Goal: Download file/media

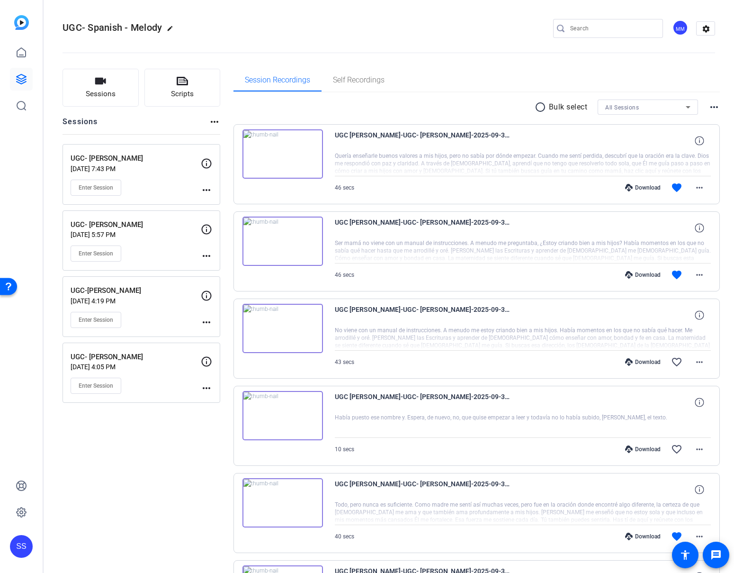
click at [146, 177] on div "UGC- Ana Sep 30, 2025 @ 7:43 PM Enter Session" at bounding box center [136, 174] width 130 height 43
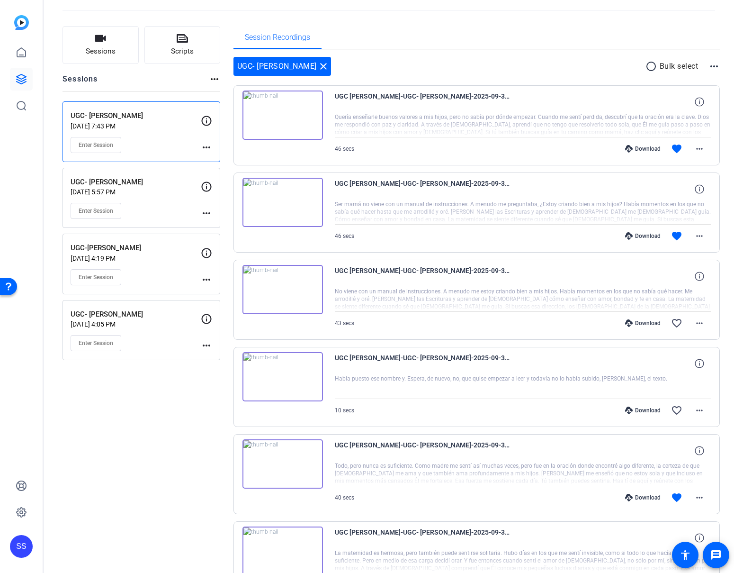
scroll to position [113, 0]
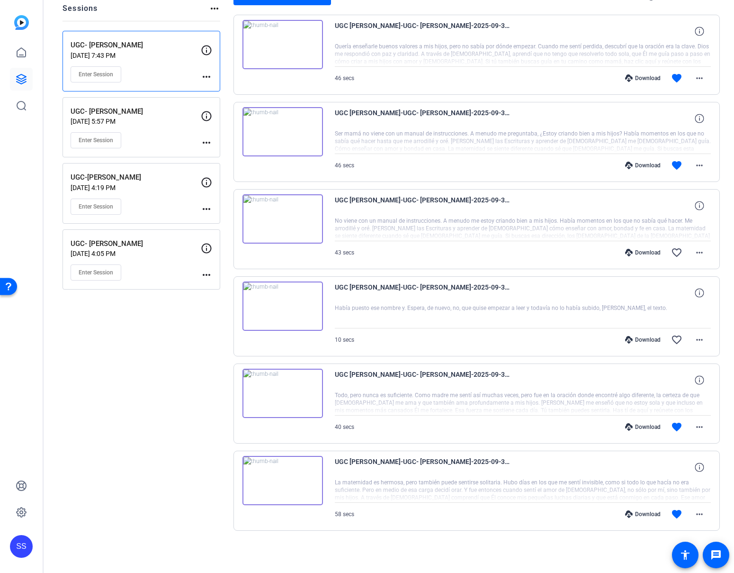
click at [640, 516] on div "Download" at bounding box center [643, 514] width 45 height 8
click at [629, 428] on div "Download" at bounding box center [643, 427] width 45 height 8
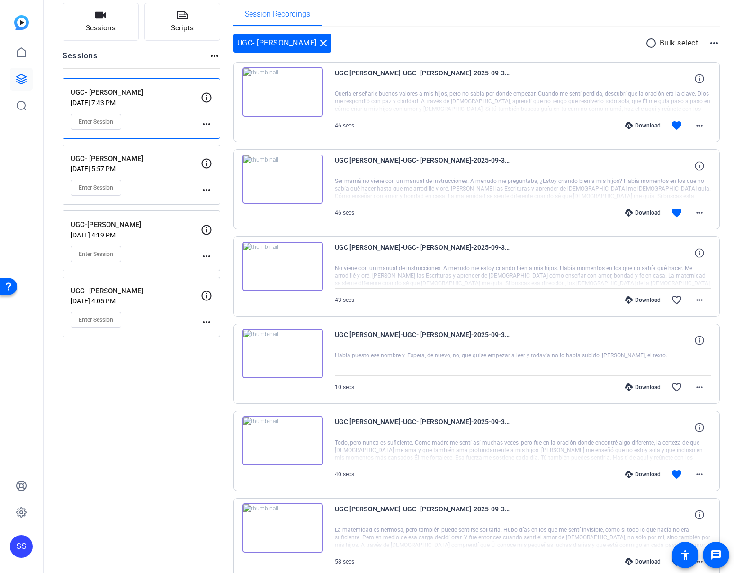
scroll to position [0, 0]
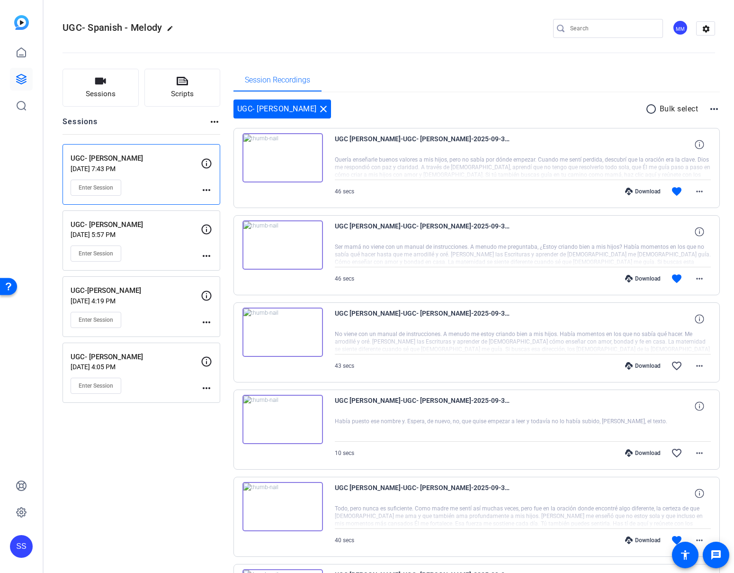
click at [640, 274] on div "Download favorite more_horiz" at bounding box center [579, 278] width 263 height 23
click at [640, 277] on div "Download" at bounding box center [643, 279] width 45 height 8
click at [625, 190] on icon at bounding box center [629, 192] width 8 height 8
click at [183, 225] on p "UGC- [PERSON_NAME]" at bounding box center [136, 224] width 130 height 11
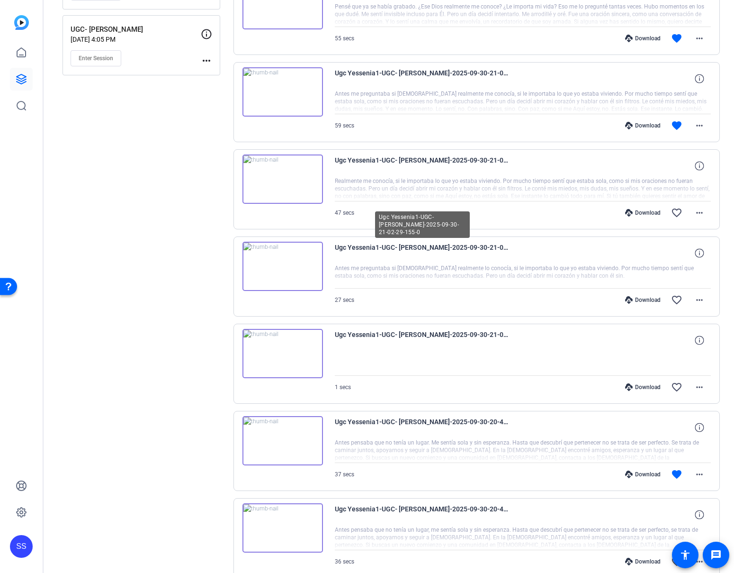
scroll to position [375, 0]
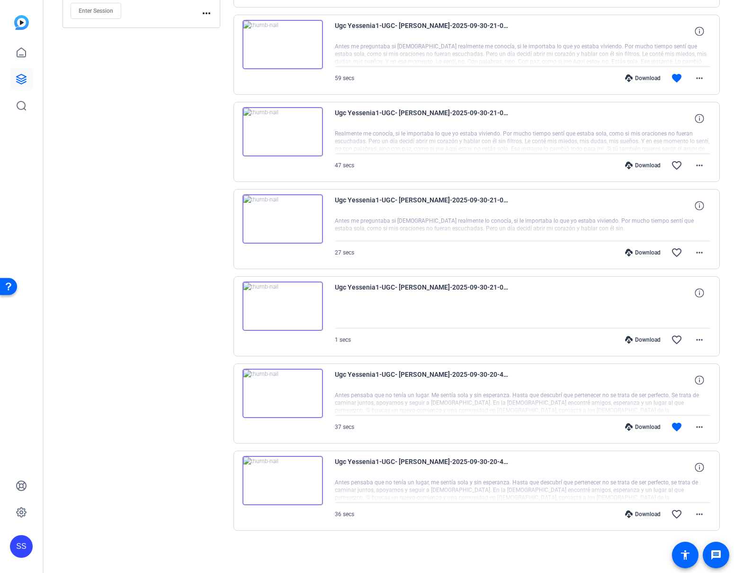
click at [628, 424] on icon at bounding box center [629, 427] width 8 height 8
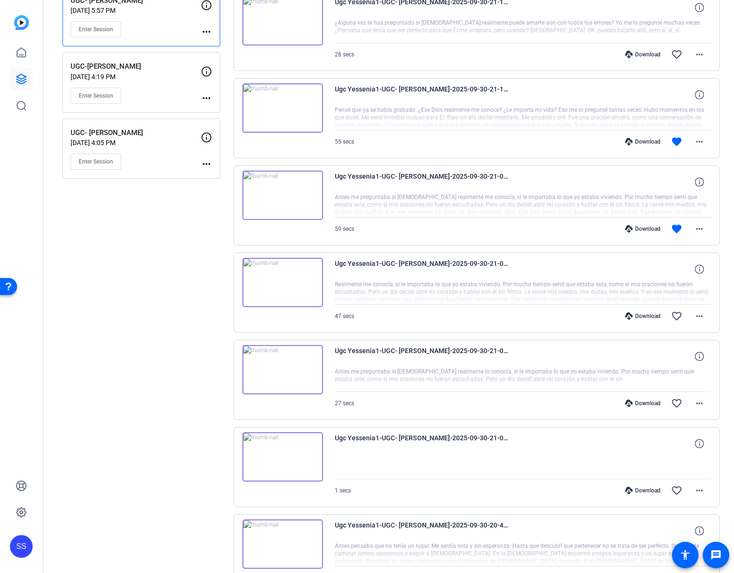
scroll to position [145, 0]
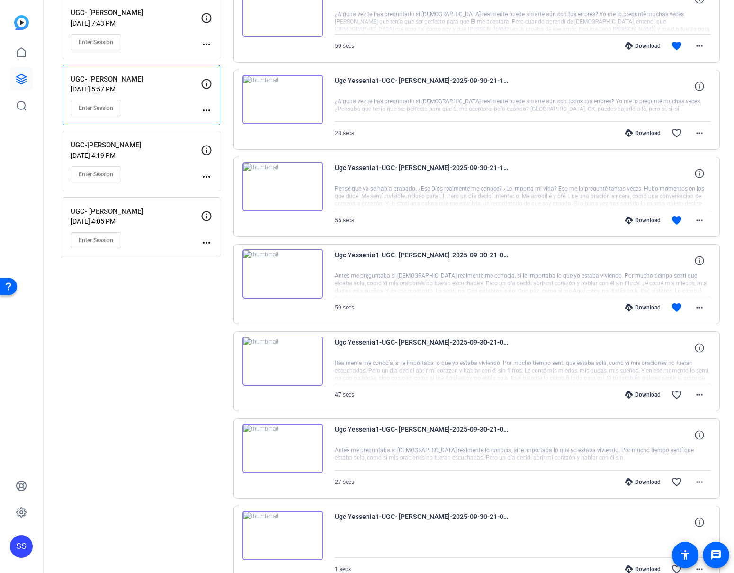
click at [627, 305] on icon at bounding box center [629, 308] width 8 height 8
click at [646, 220] on div "Download" at bounding box center [643, 220] width 45 height 8
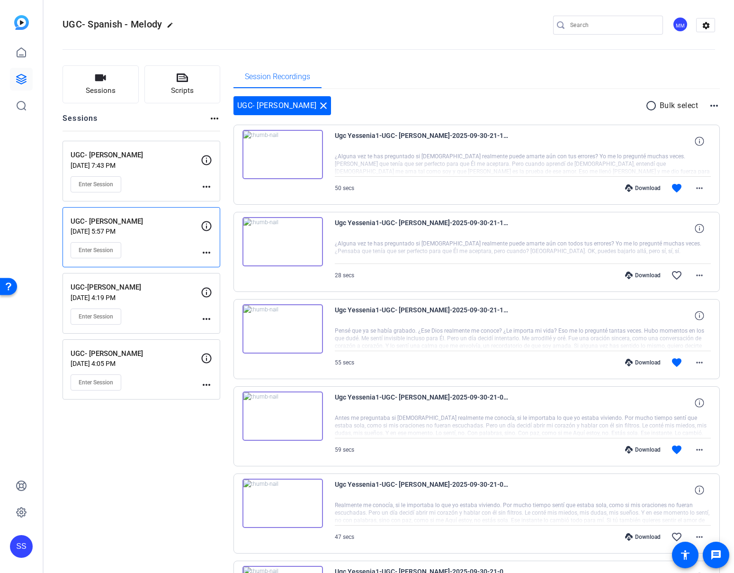
scroll to position [0, 0]
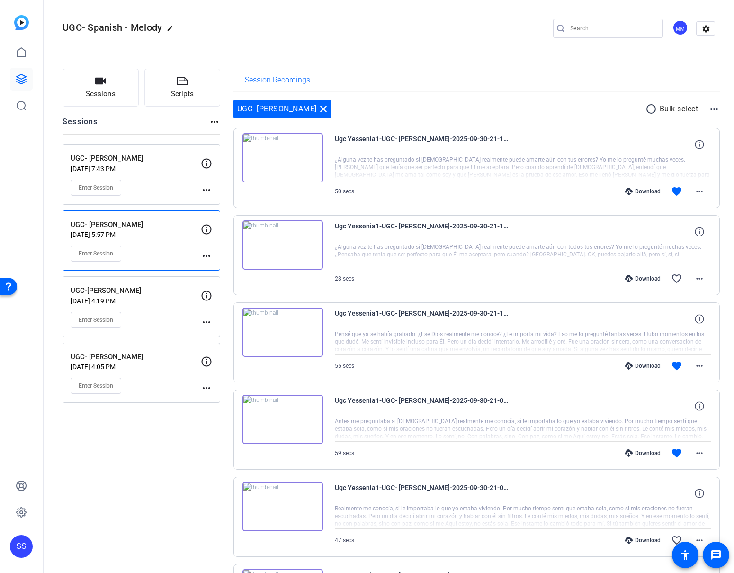
click at [641, 188] on div "Download" at bounding box center [643, 192] width 45 height 8
click at [160, 312] on div "Enter Session" at bounding box center [136, 320] width 130 height 16
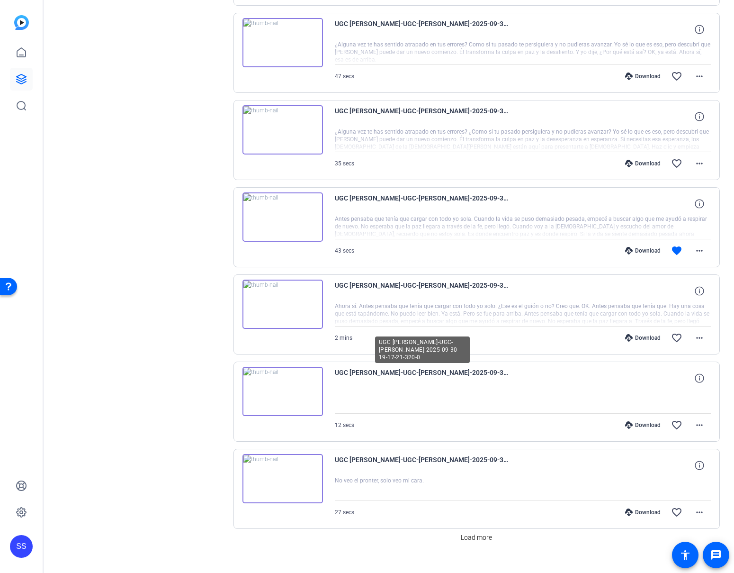
scroll to position [479, 0]
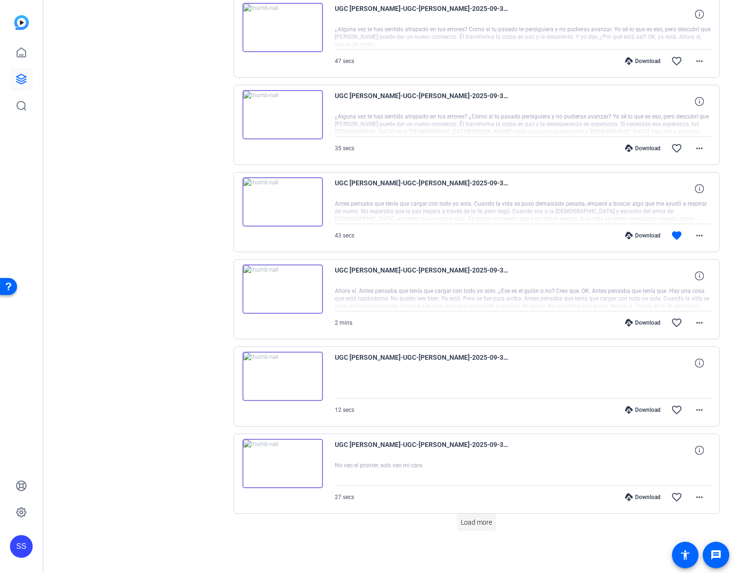
click at [478, 523] on span "Load more" at bounding box center [476, 522] width 31 height 10
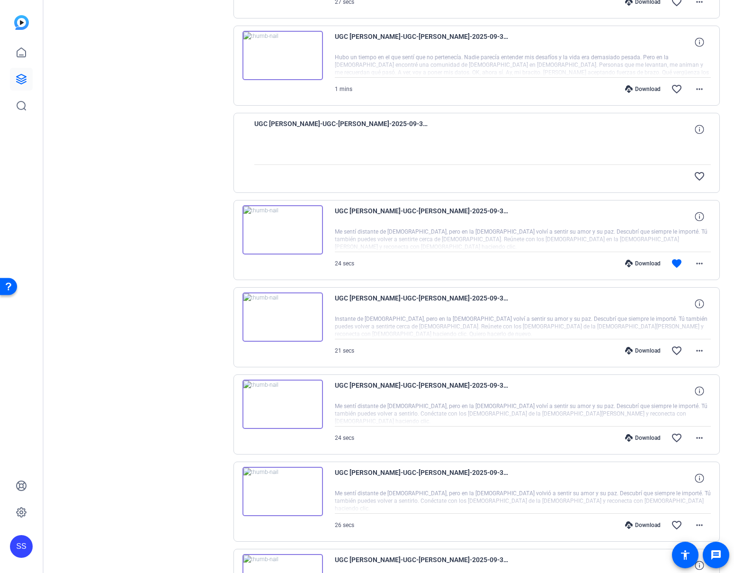
scroll to position [973, 0]
click at [647, 266] on div "Download" at bounding box center [643, 264] width 45 height 8
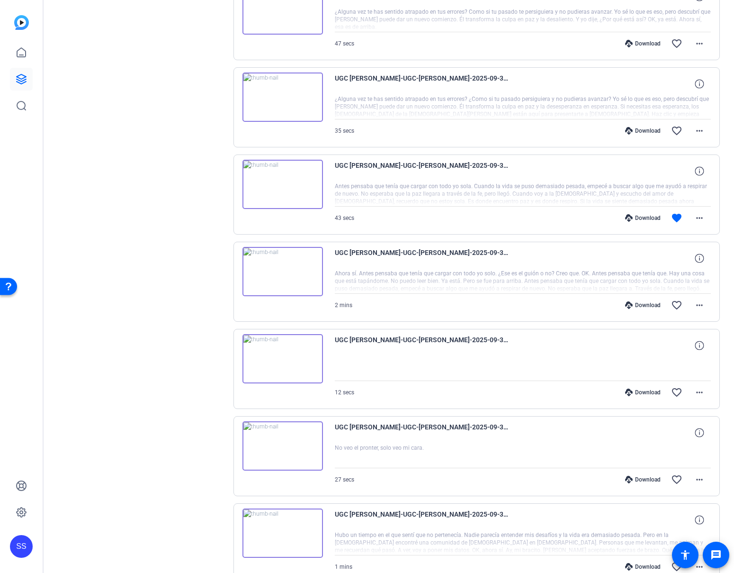
scroll to position [496, 0]
click at [629, 219] on div "Download" at bounding box center [643, 219] width 45 height 8
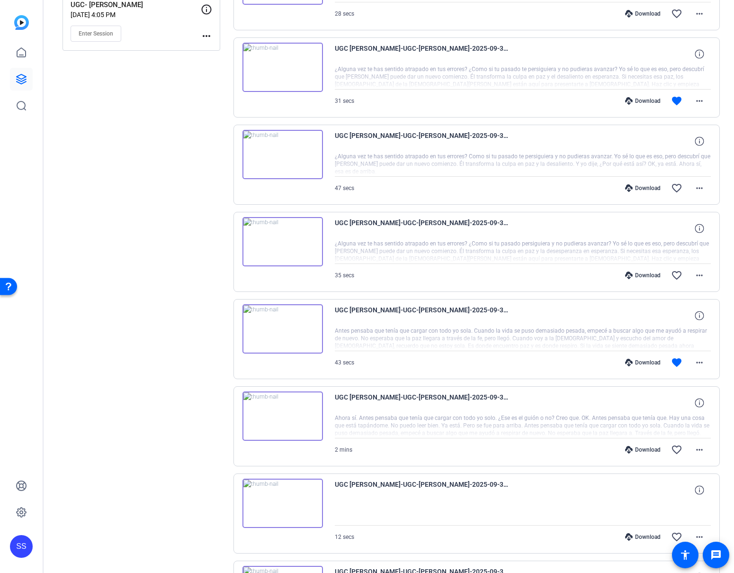
scroll to position [258, 0]
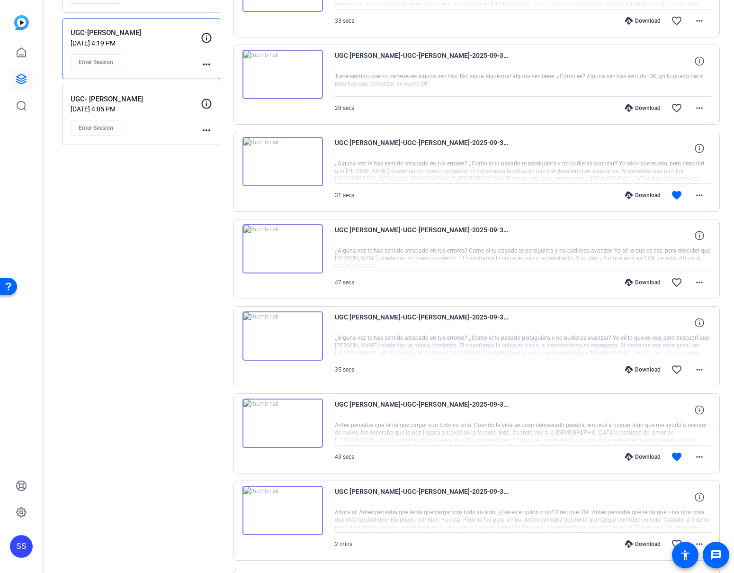
click at [643, 195] on div "Download" at bounding box center [643, 195] width 45 height 8
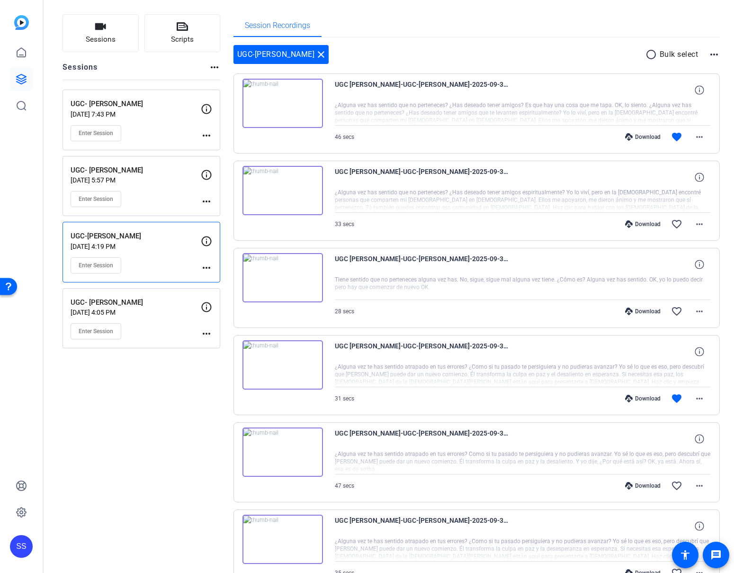
scroll to position [36, 0]
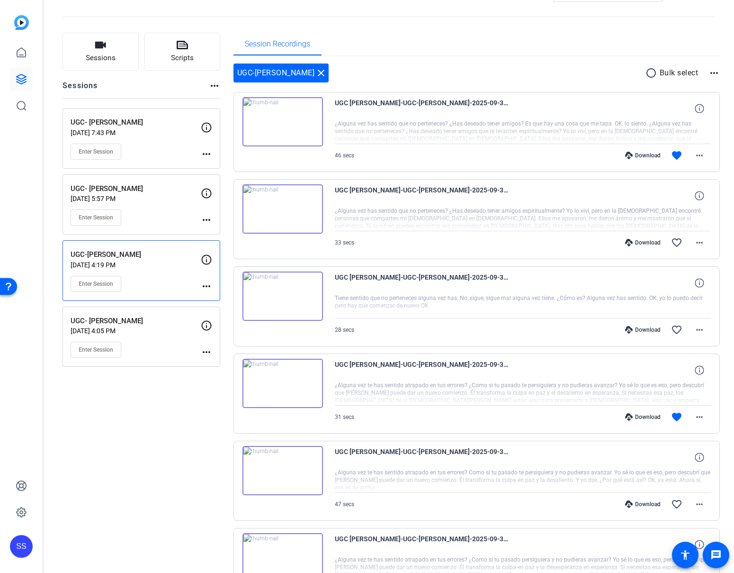
click at [628, 157] on icon at bounding box center [629, 156] width 8 height 8
click at [424, 75] on div "UGC-Dhanny Fenn close radio_button_unchecked Bulk select more_horiz" at bounding box center [477, 72] width 487 height 19
click at [145, 133] on p "[DATE] 7:43 PM" at bounding box center [136, 133] width 130 height 8
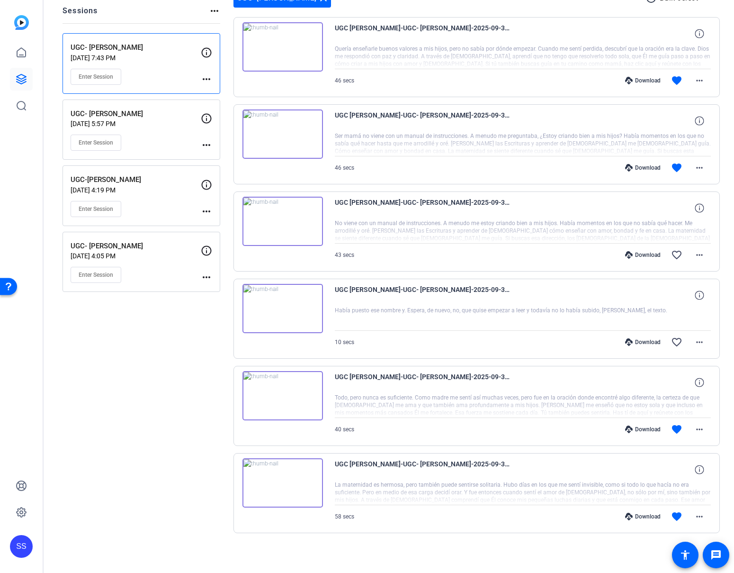
scroll to position [113, 0]
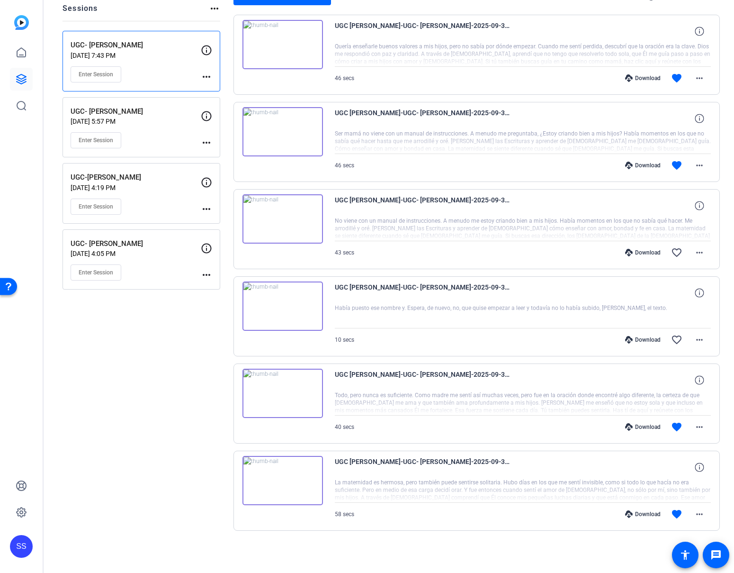
click at [281, 326] on img at bounding box center [283, 305] width 81 height 49
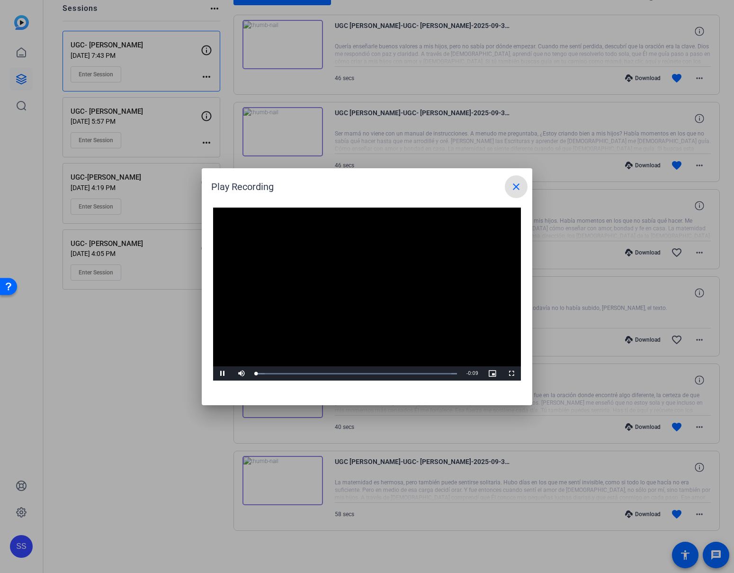
click at [354, 291] on video "Video Player" at bounding box center [367, 293] width 308 height 173
click at [514, 184] on mat-icon "close" at bounding box center [516, 186] width 11 height 11
